Goal: Task Accomplishment & Management: Use online tool/utility

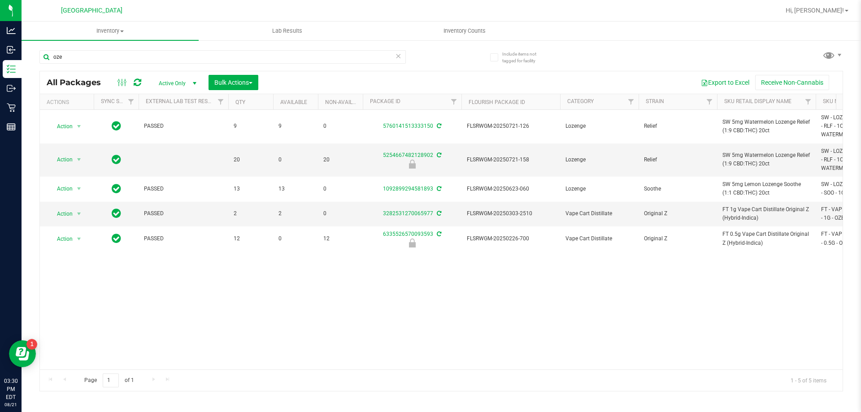
scroll to position [0, 39]
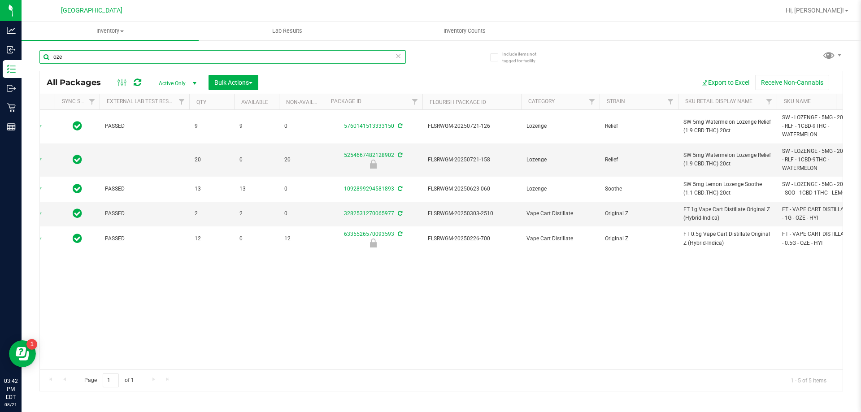
click at [69, 57] on input "oze" at bounding box center [222, 56] width 366 height 13
type input "sbc"
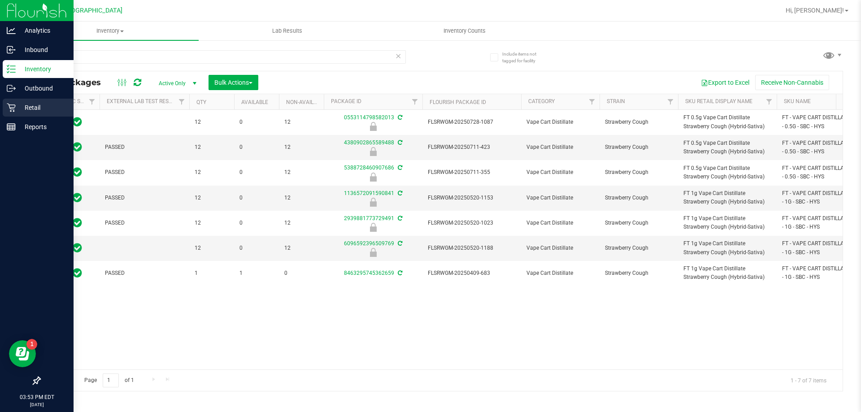
click at [33, 105] on p "Retail" at bounding box center [43, 107] width 54 height 11
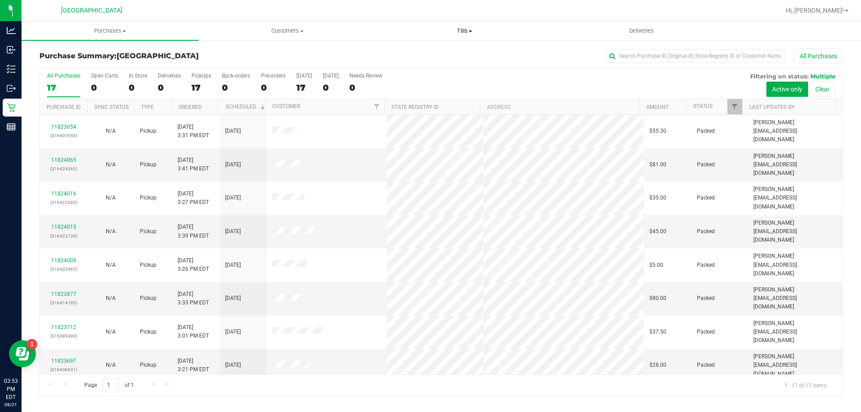
click at [467, 32] on span "Tills" at bounding box center [464, 31] width 176 height 8
click at [437, 51] on li "Manage tills" at bounding box center [464, 54] width 177 height 11
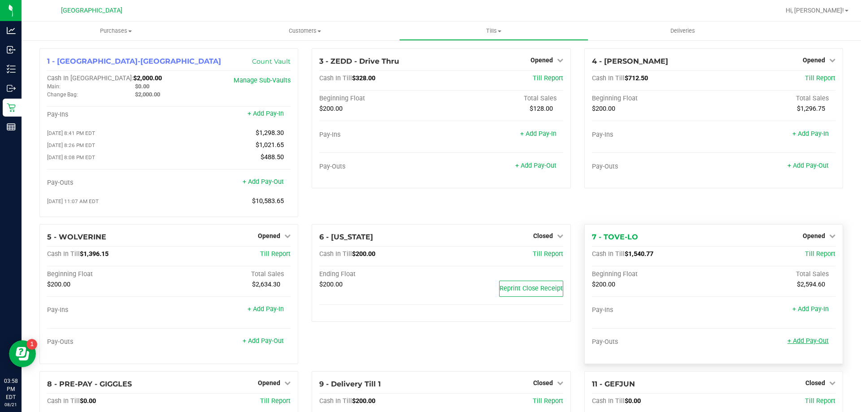
click at [808, 342] on link "+ Add Pay-Out" at bounding box center [807, 341] width 41 height 8
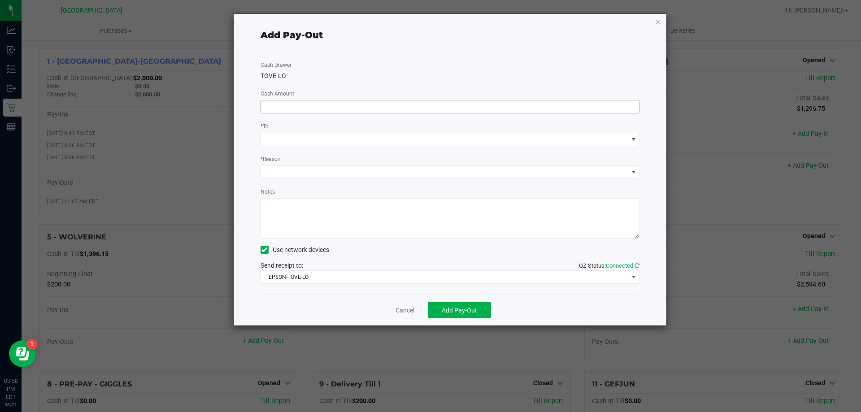
click at [404, 106] on input at bounding box center [450, 106] width 378 height 13
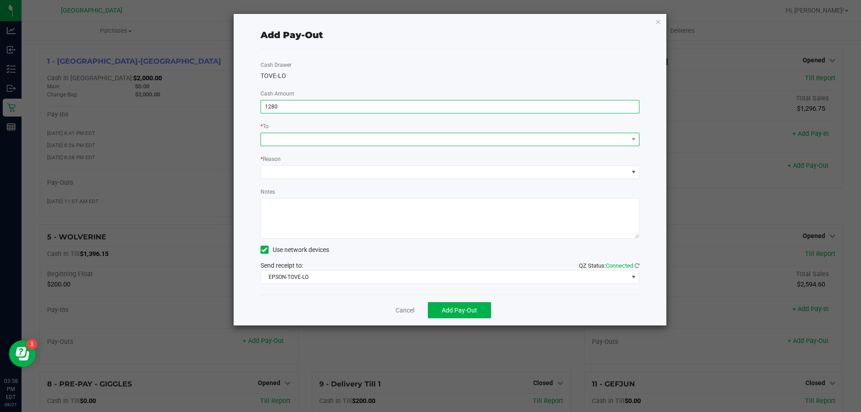
type input "$1,280.00"
click at [410, 141] on span at bounding box center [444, 139] width 367 height 13
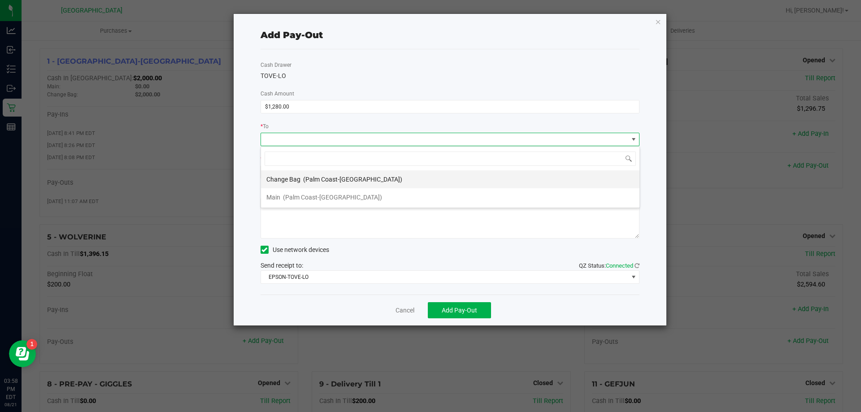
scroll to position [13, 379]
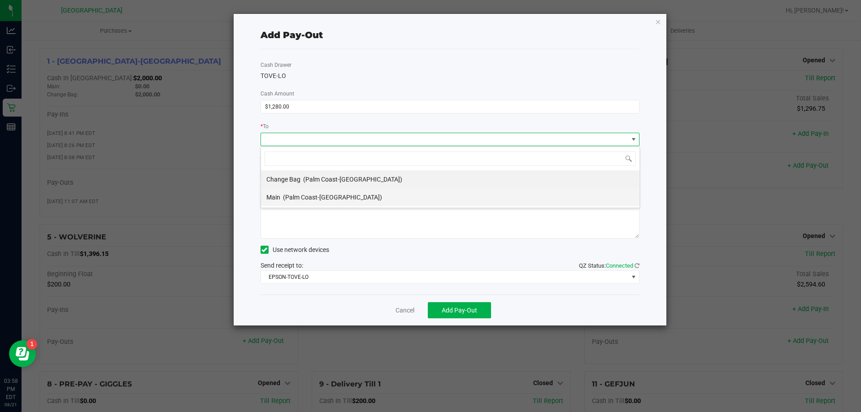
click at [340, 195] on li "Main (Palm Coast-[GEOGRAPHIC_DATA])" at bounding box center [450, 197] width 378 height 18
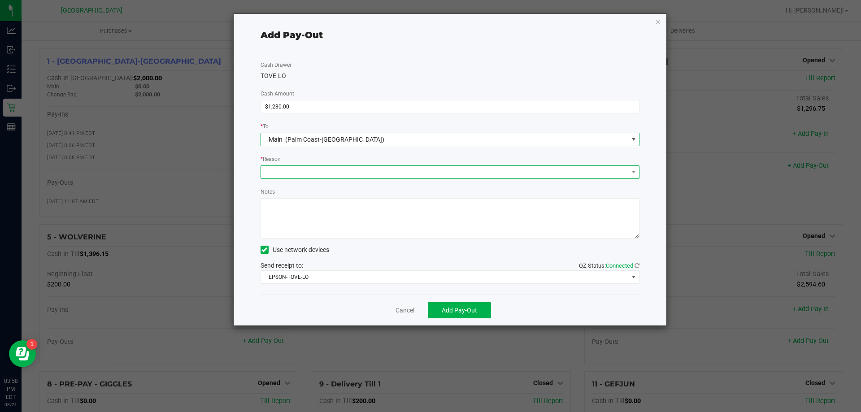
click at [318, 172] on span at bounding box center [444, 172] width 367 height 13
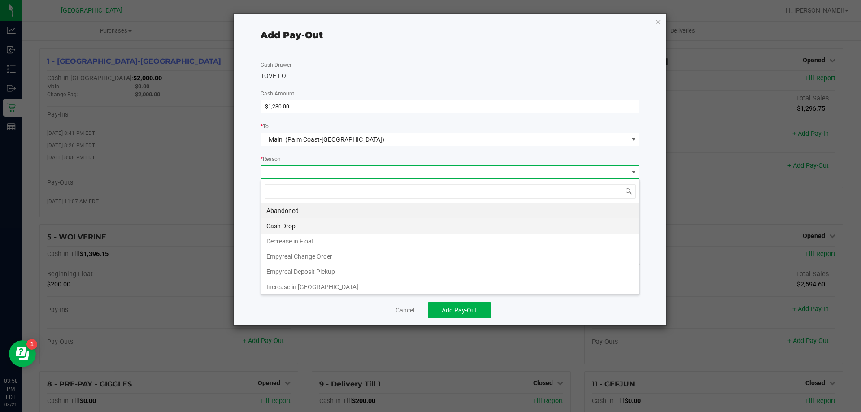
click at [309, 221] on li "Cash Drop" at bounding box center [450, 225] width 378 height 15
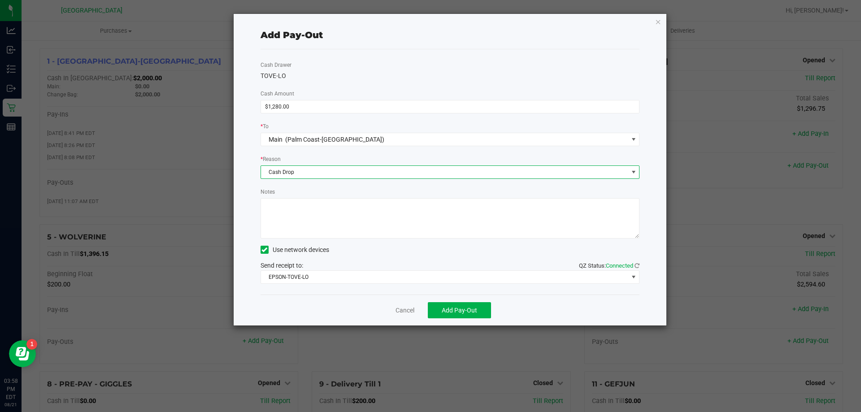
click at [314, 222] on textarea "Notes" at bounding box center [449, 218] width 379 height 40
type textarea "EG"
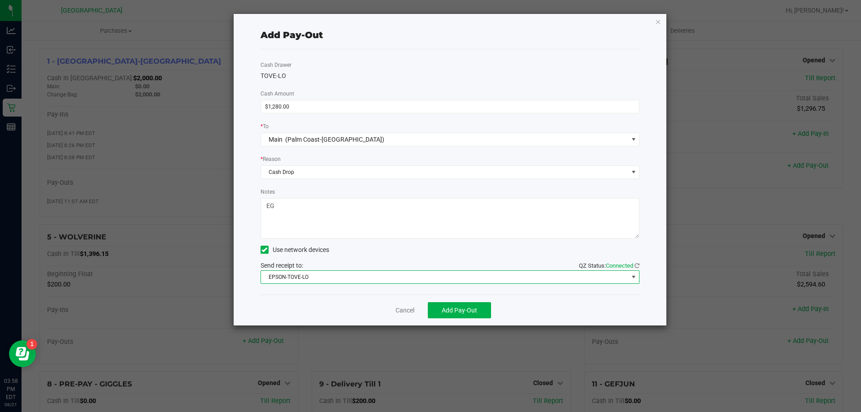
click at [336, 274] on span "EPSON-TOVE-LO" at bounding box center [444, 277] width 367 height 13
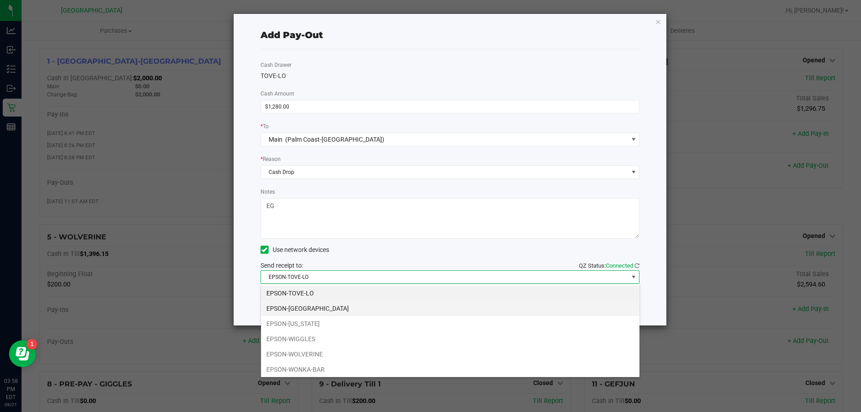
click at [323, 308] on li "EPSON-[GEOGRAPHIC_DATA]" at bounding box center [450, 308] width 378 height 15
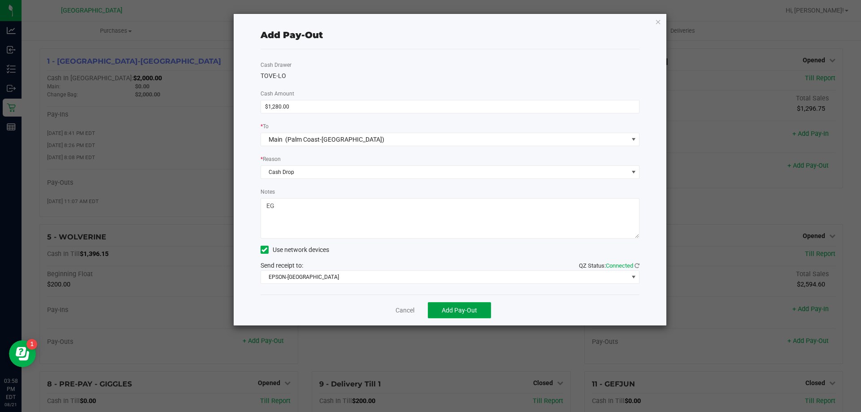
click at [459, 309] on span "Add Pay-Out" at bounding box center [458, 310] width 35 height 7
click at [660, 21] on icon "button" at bounding box center [658, 21] width 6 height 11
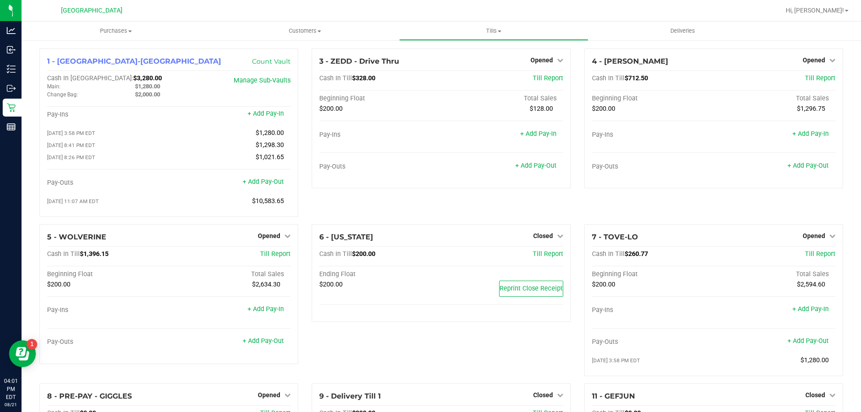
click at [305, 228] on div "6 - [US_STATE] Closed Open Till Cash In Till $200.00 Till Report Ending Float $…" at bounding box center [441, 303] width 272 height 159
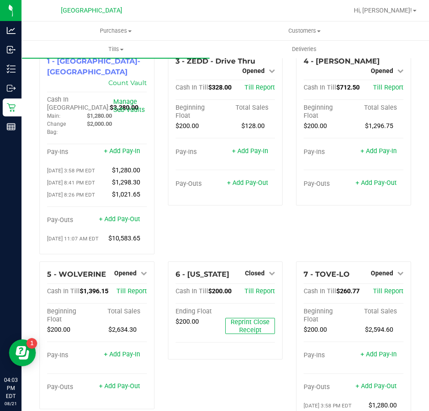
click at [157, 267] on div "5 - WOLVERINE Opened Close Till Cash In Till $1,396.15 Till Report Beginning Fl…" at bounding box center [97, 345] width 129 height 167
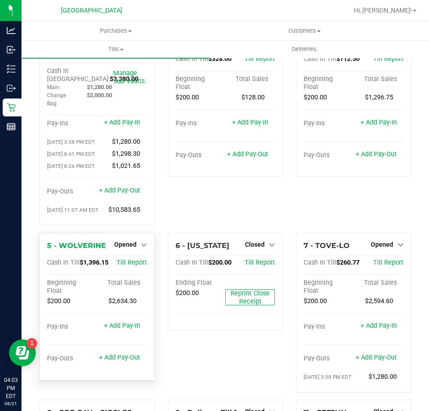
scroll to position [45, 0]
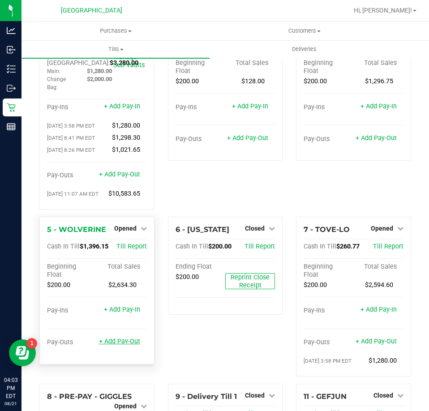
click at [129, 342] on link "+ Add Pay-Out" at bounding box center [119, 342] width 41 height 8
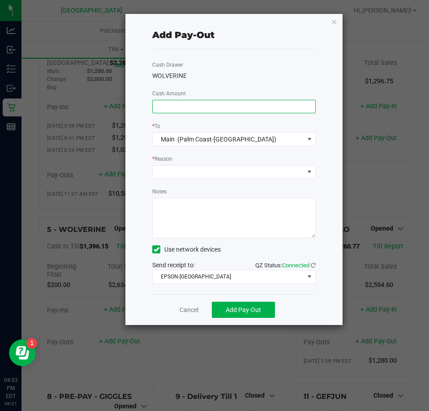
click at [197, 105] on input at bounding box center [234, 106] width 163 height 13
type input "$1,150.00"
click at [200, 121] on div "* To" at bounding box center [234, 126] width 164 height 11
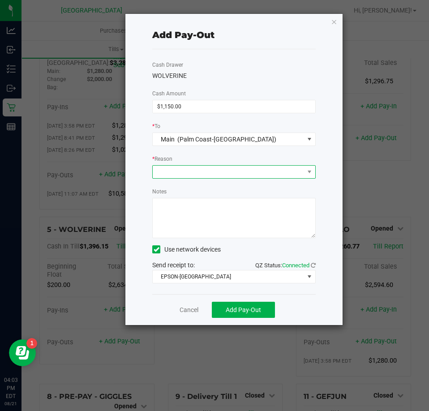
click at [188, 178] on span at bounding box center [228, 172] width 151 height 13
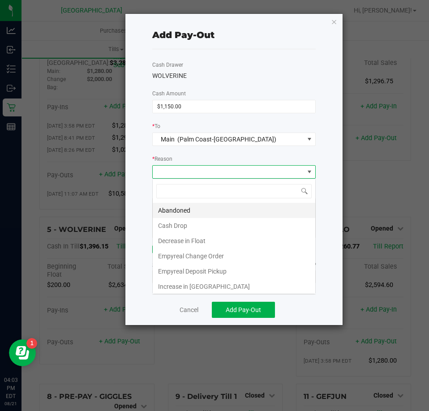
scroll to position [13, 163]
click at [182, 223] on li "Cash Drop" at bounding box center [234, 225] width 163 height 15
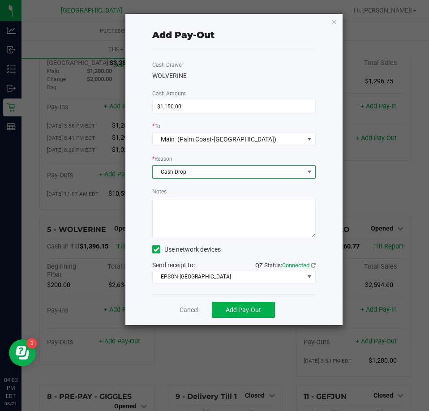
click at [194, 215] on textarea "Notes" at bounding box center [234, 218] width 164 height 40
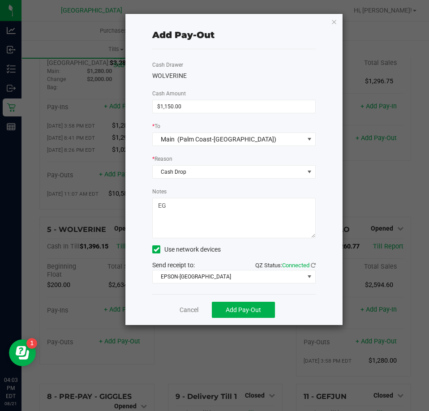
type textarea "EG"
click at [231, 156] on div "* Reason" at bounding box center [234, 159] width 164 height 11
click at [243, 311] on span "Add Pay-Out" at bounding box center [243, 310] width 35 height 7
click at [335, 22] on icon "button" at bounding box center [334, 21] width 6 height 11
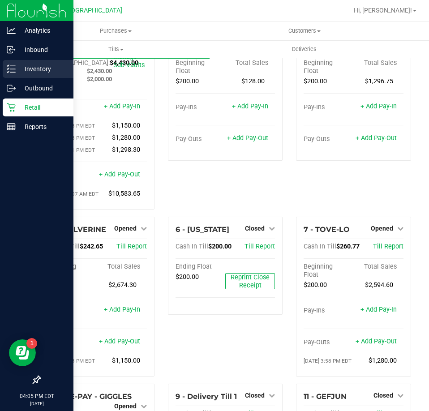
click at [34, 68] on p "Inventory" at bounding box center [43, 69] width 54 height 11
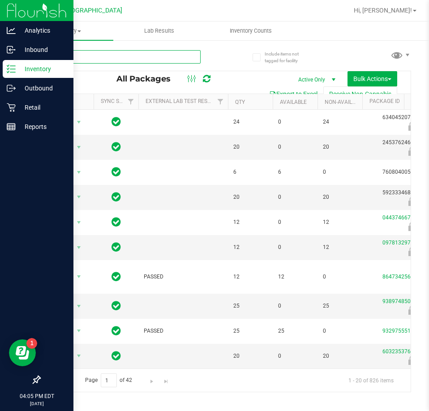
click at [117, 56] on input "text" at bounding box center [119, 56] width 161 height 13
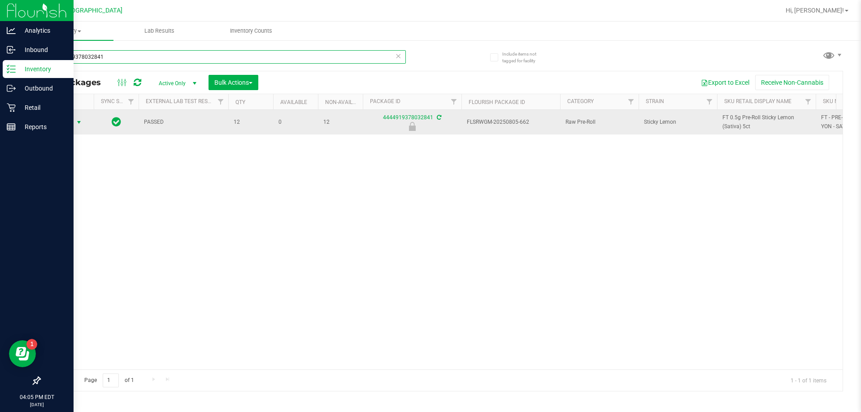
type input "4444919378032841"
click at [76, 126] on span "select" at bounding box center [78, 122] width 7 height 7
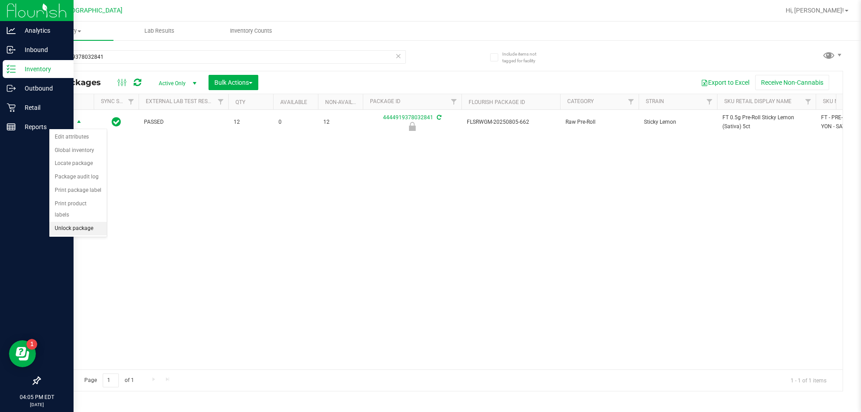
click at [77, 222] on li "Unlock package" at bounding box center [77, 228] width 57 height 13
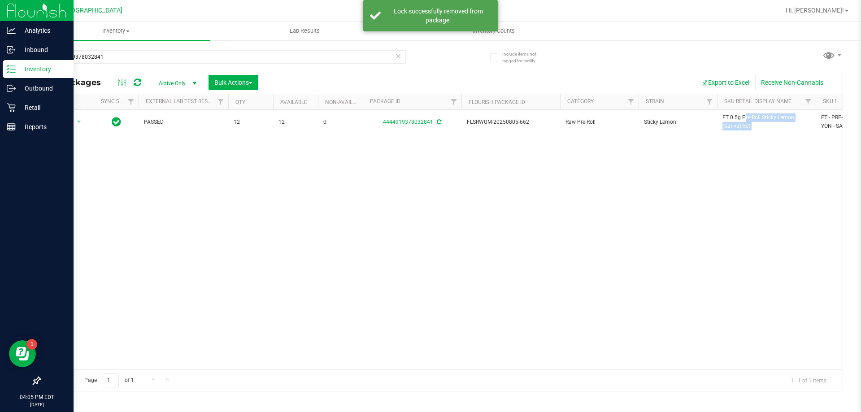
click at [734, 119] on span "FT 0.5g Pre-Roll Sticky Lemon (Sativa) 5ct" at bounding box center [766, 121] width 88 height 17
click at [235, 55] on input "4444919378032841" at bounding box center [222, 56] width 366 height 13
paste input "FT 0.5g Pre-Roll Sticky Lemon (Sativa) 5ct"
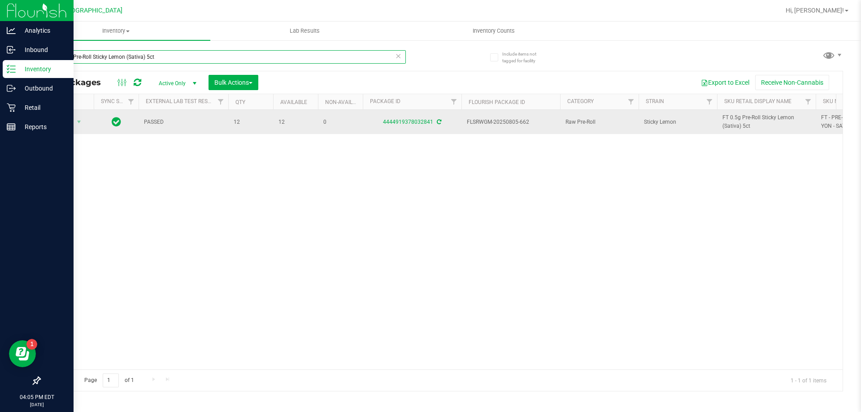
type input "FT 0.5g Pre-Roll Sticky Lemon (Sativa) 5ct"
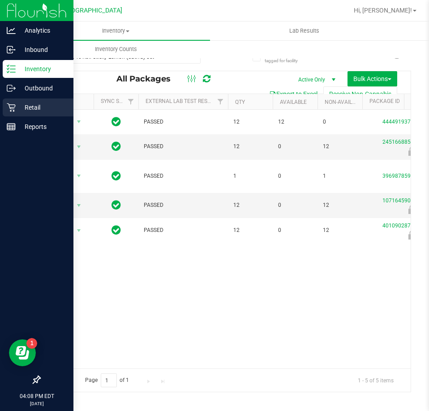
click at [24, 104] on p "Retail" at bounding box center [43, 107] width 54 height 11
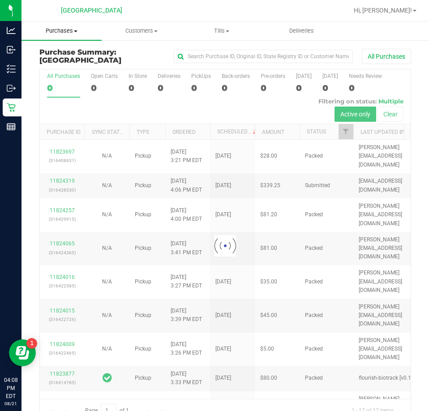
click at [67, 32] on span "Purchases" at bounding box center [62, 31] width 80 height 8
click at [53, 65] on span "Fulfillment" at bounding box center [50, 65] width 56 height 8
